Goal: Task Accomplishment & Management: Manage account settings

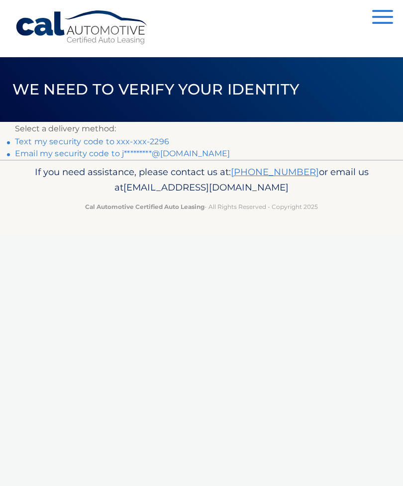
click at [153, 139] on link "Text my security code to xxx-xxx-2296" at bounding box center [92, 141] width 154 height 9
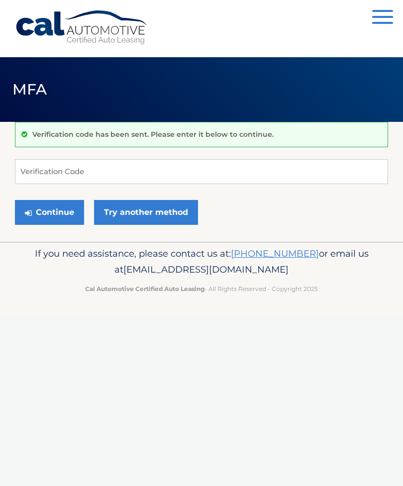
click at [154, 214] on link "Try another method" at bounding box center [146, 212] width 104 height 25
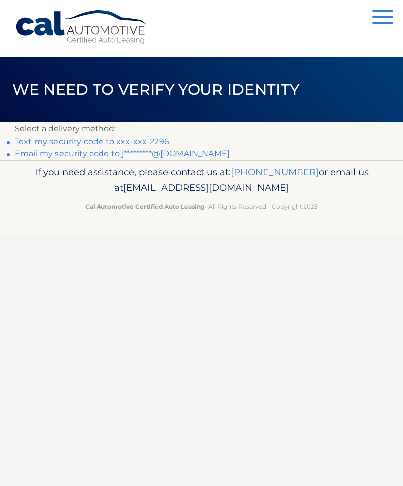
click at [158, 142] on link "Text my security code to xxx-xxx-2296" at bounding box center [92, 141] width 154 height 9
